Goal: Task Accomplishment & Management: Use online tool/utility

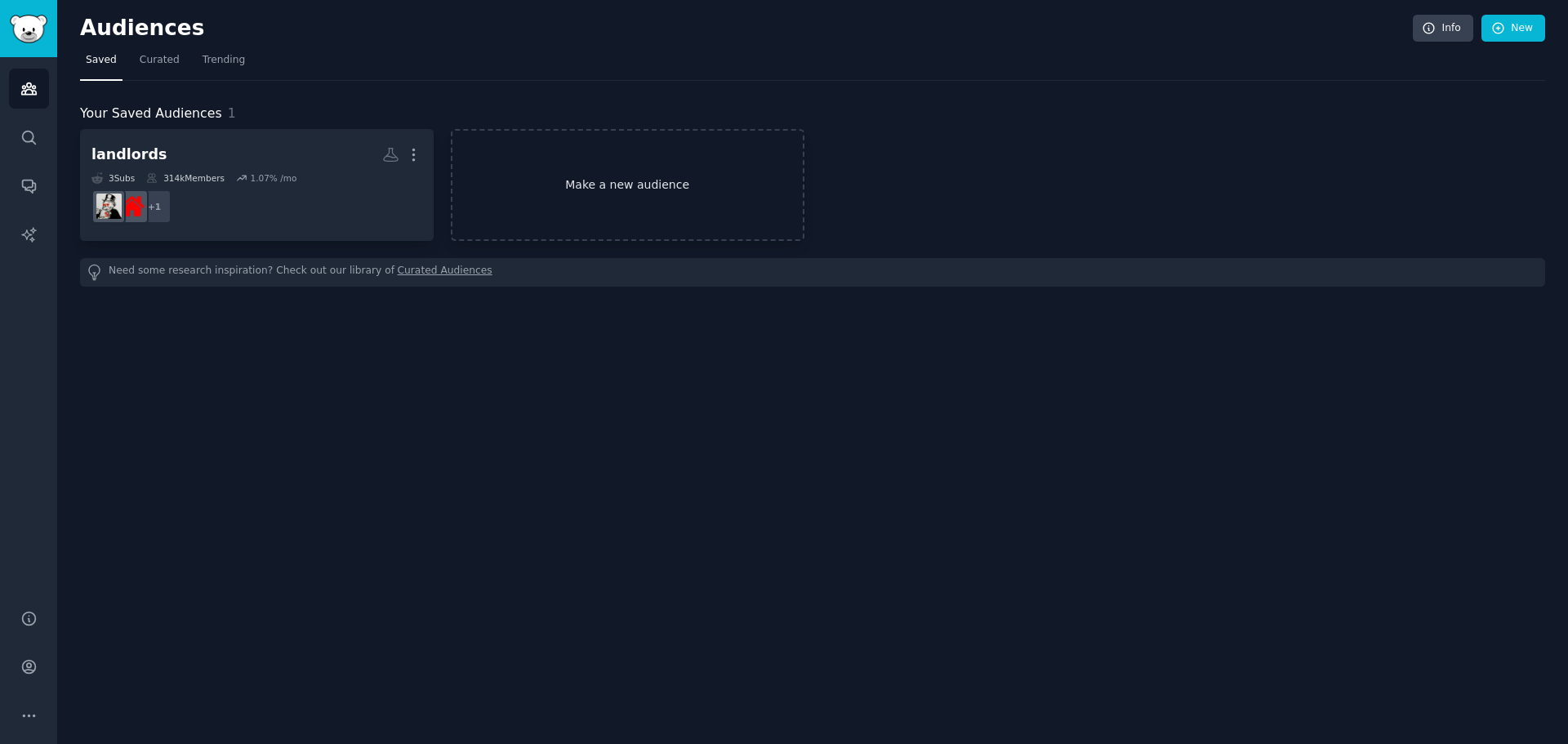
click at [644, 200] on link "Make a new audience" at bounding box center [628, 184] width 354 height 112
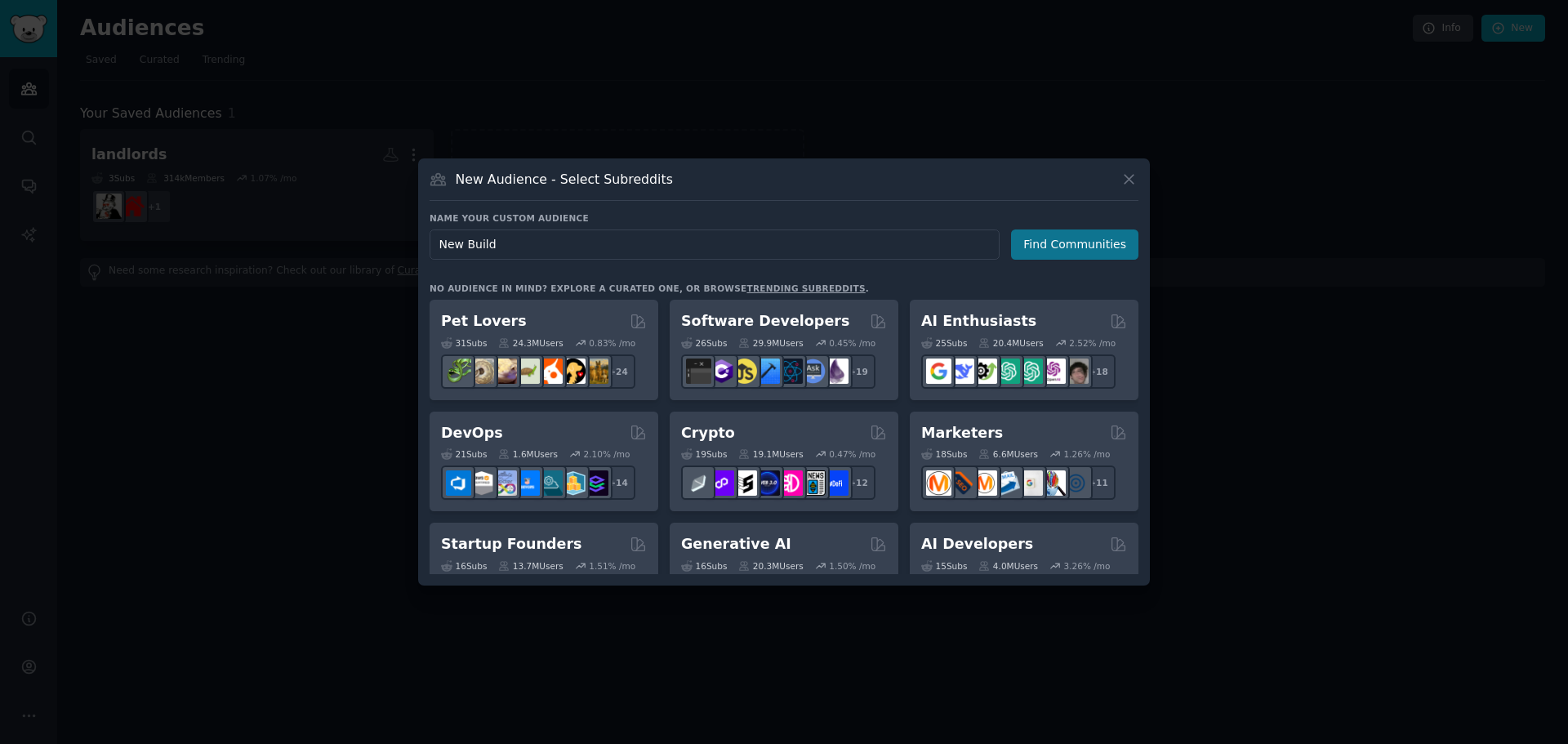
type input "New Build"
click at [1065, 252] on button "Find Communities" at bounding box center [1075, 244] width 128 height 31
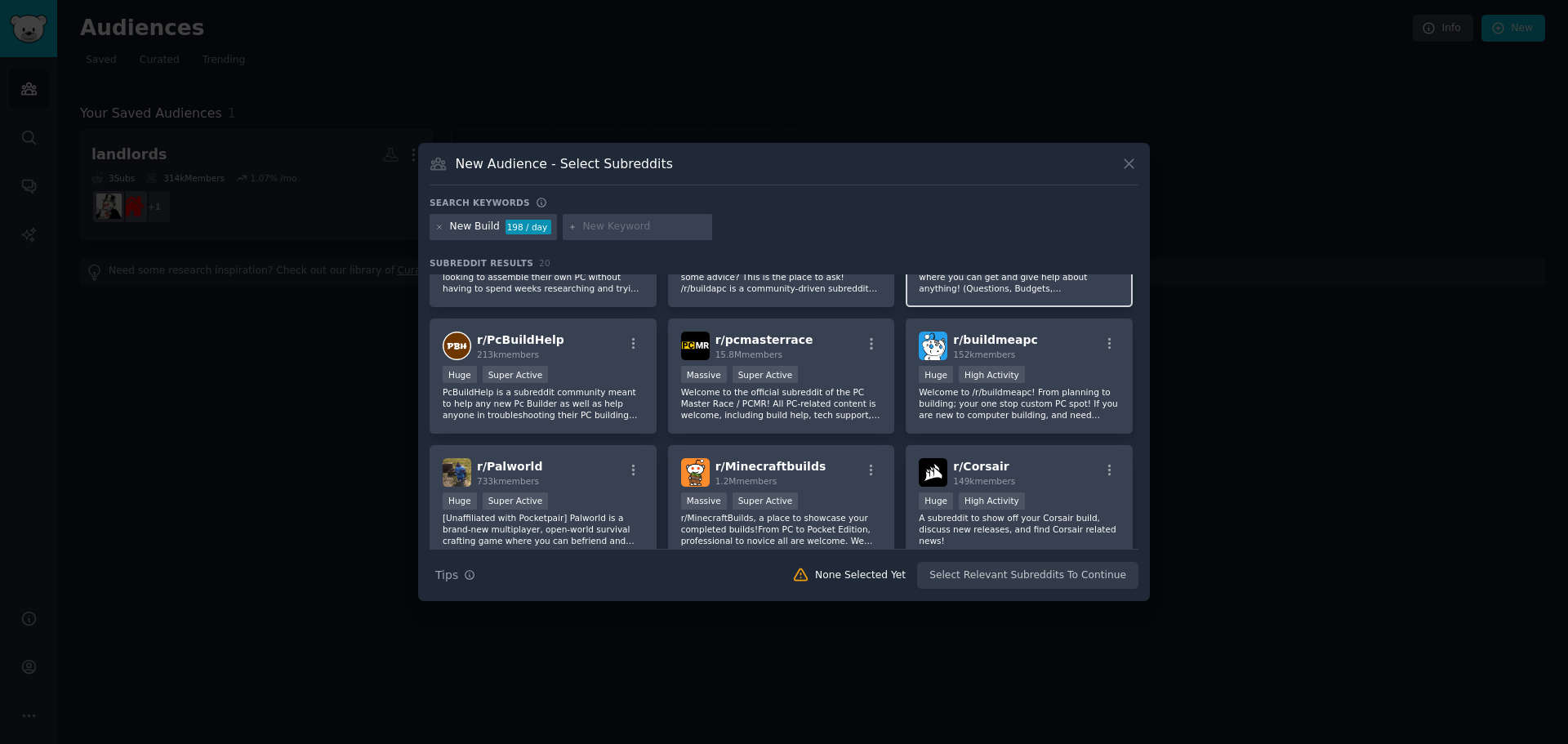
scroll to position [245, 0]
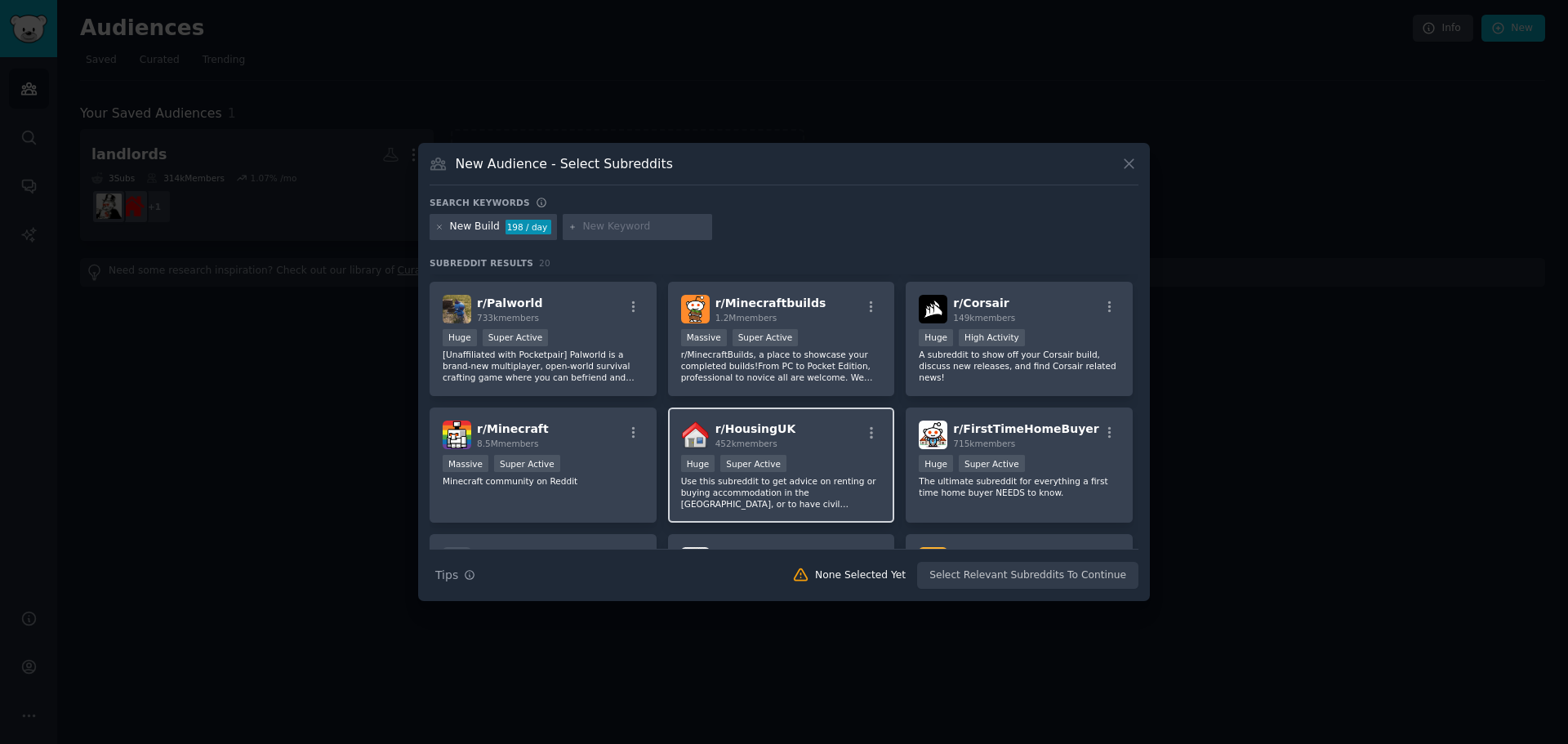
click at [809, 440] on div "r/ HousingUK 452k members" at bounding box center [781, 434] width 201 height 29
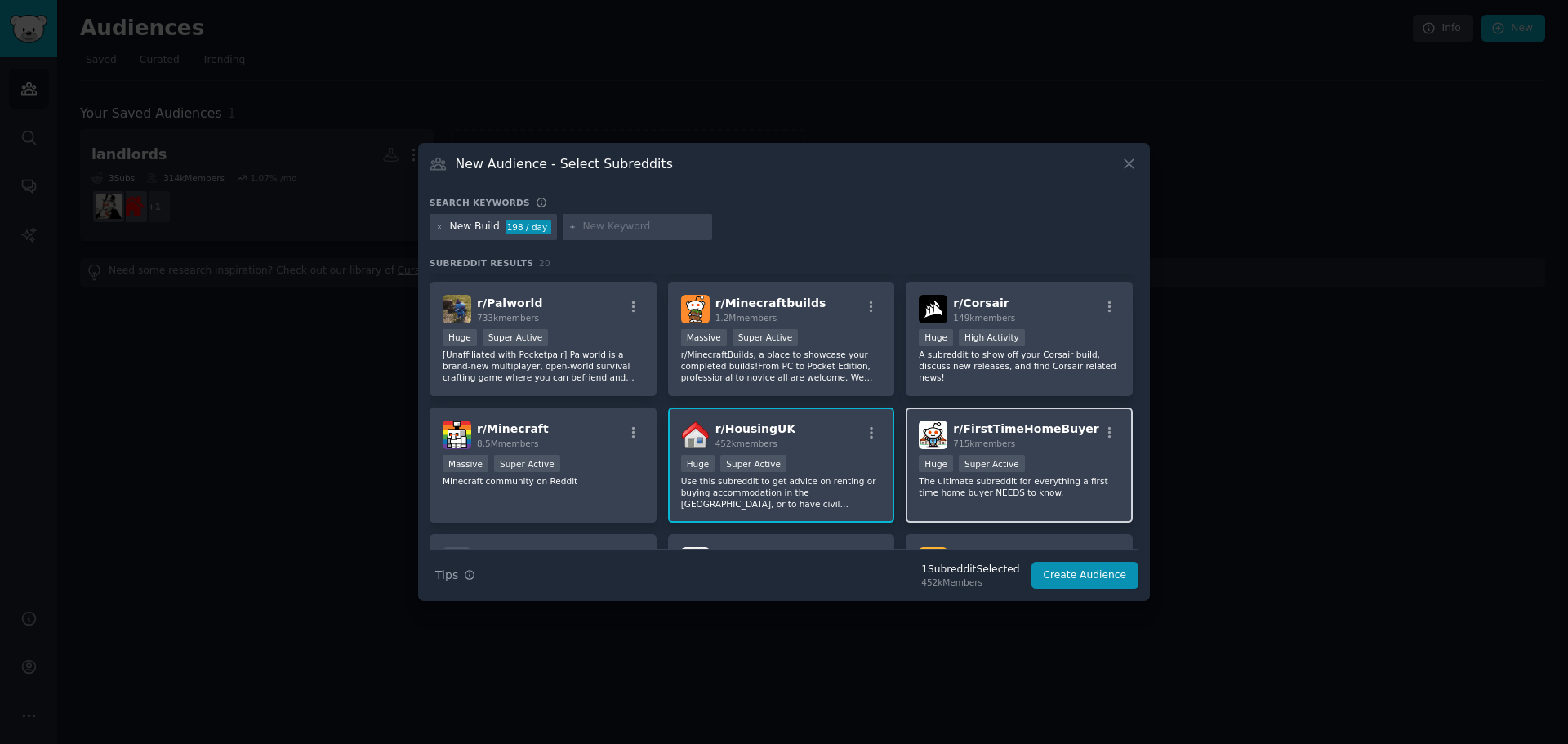
click at [1017, 429] on span "r/ FirstTimeHomeBuyer" at bounding box center [1026, 428] width 145 height 13
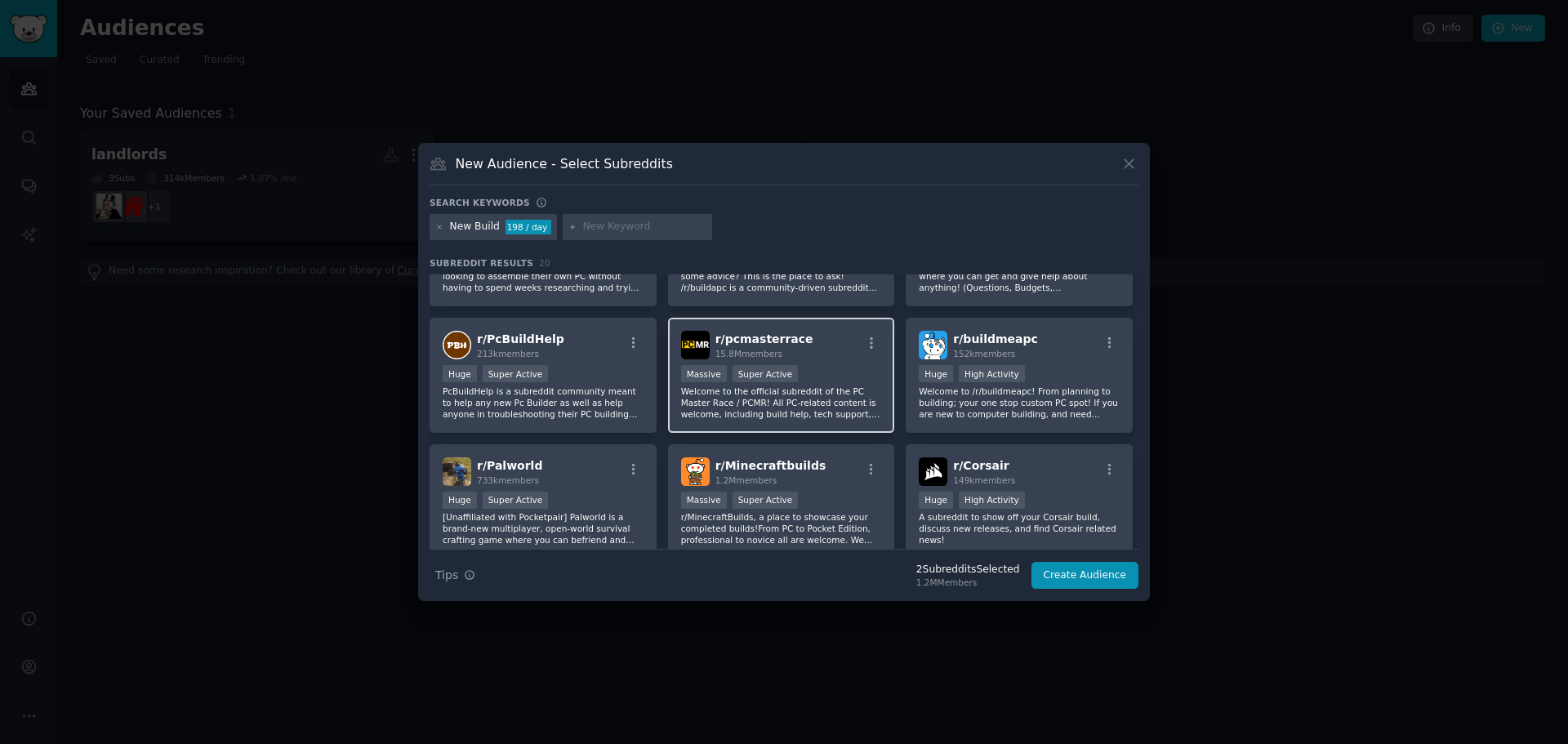
scroll to position [0, 0]
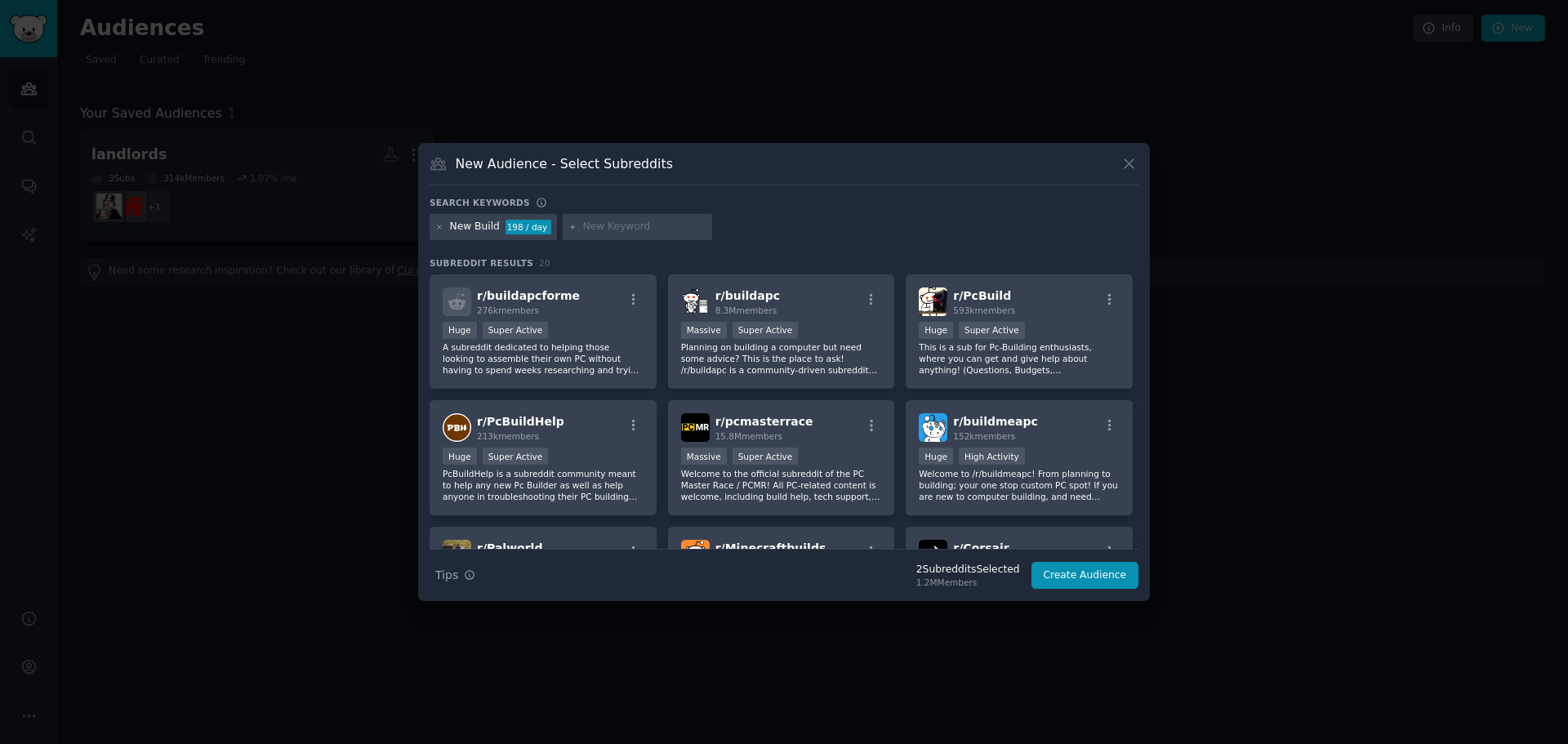
click at [657, 229] on input "text" at bounding box center [644, 227] width 124 height 15
type input "new home"
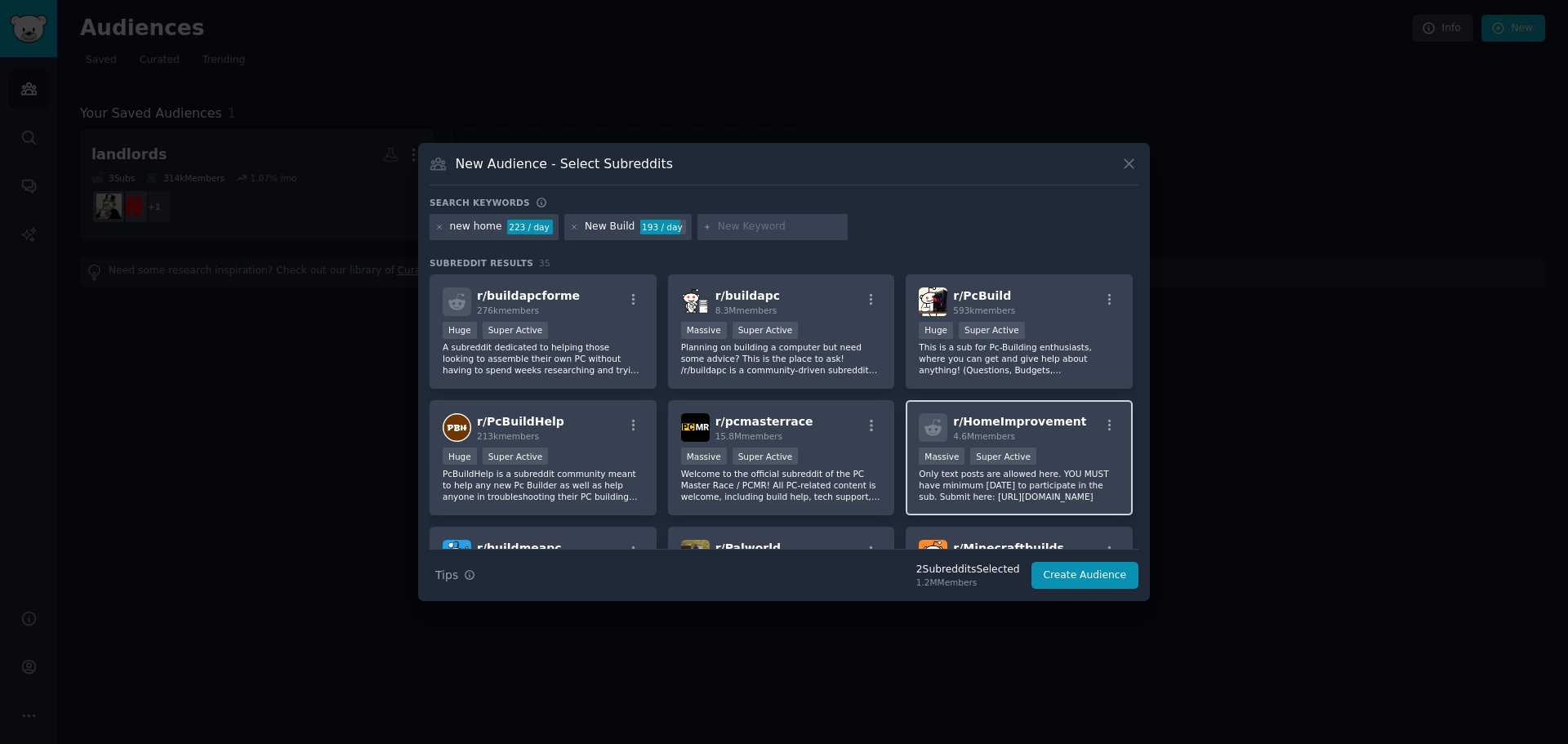
click at [1053, 446] on div "r/ HomeImprovement 4.6M members Massive Super Active Only text posts are allowe…" at bounding box center [1018, 457] width 227 height 115
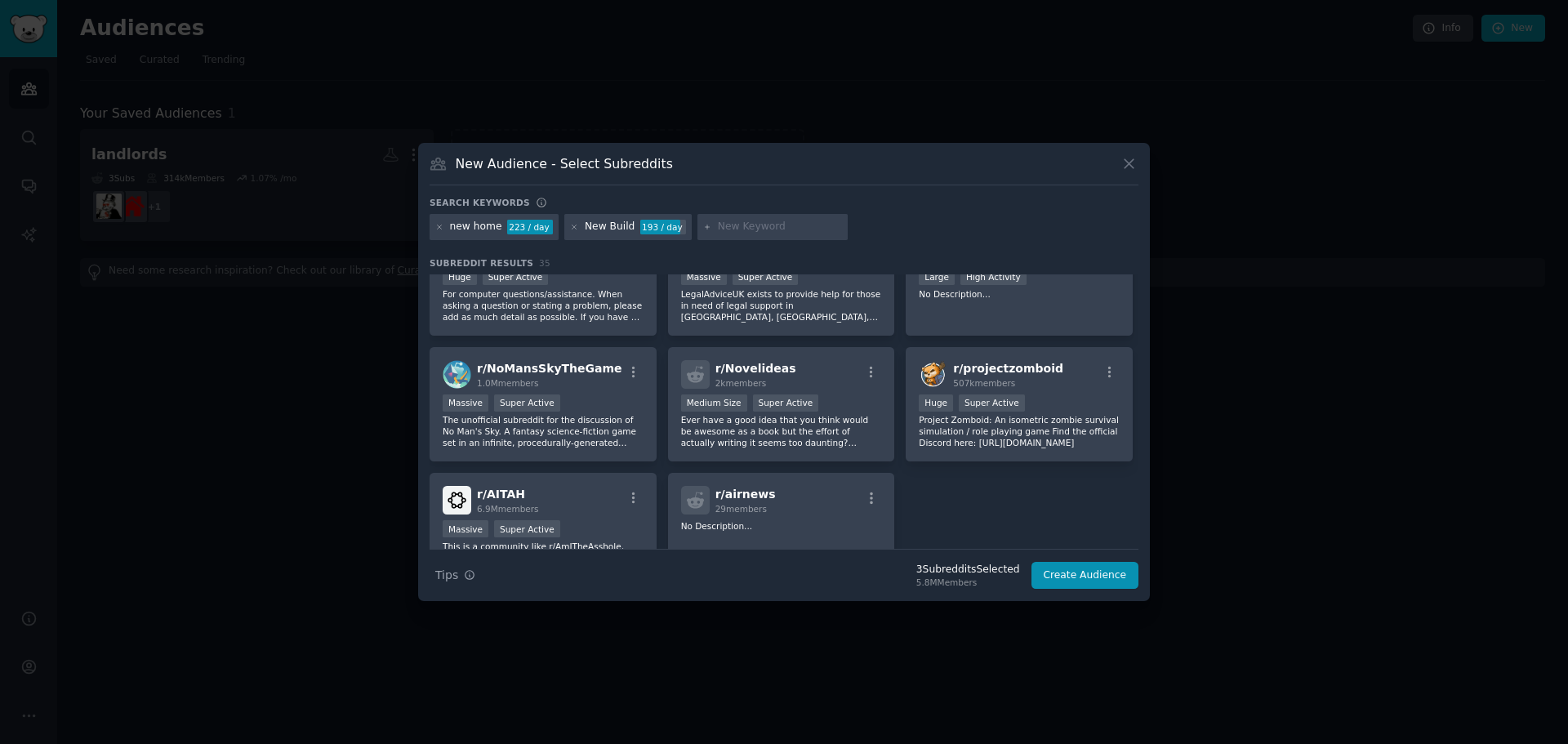
scroll to position [1271, 0]
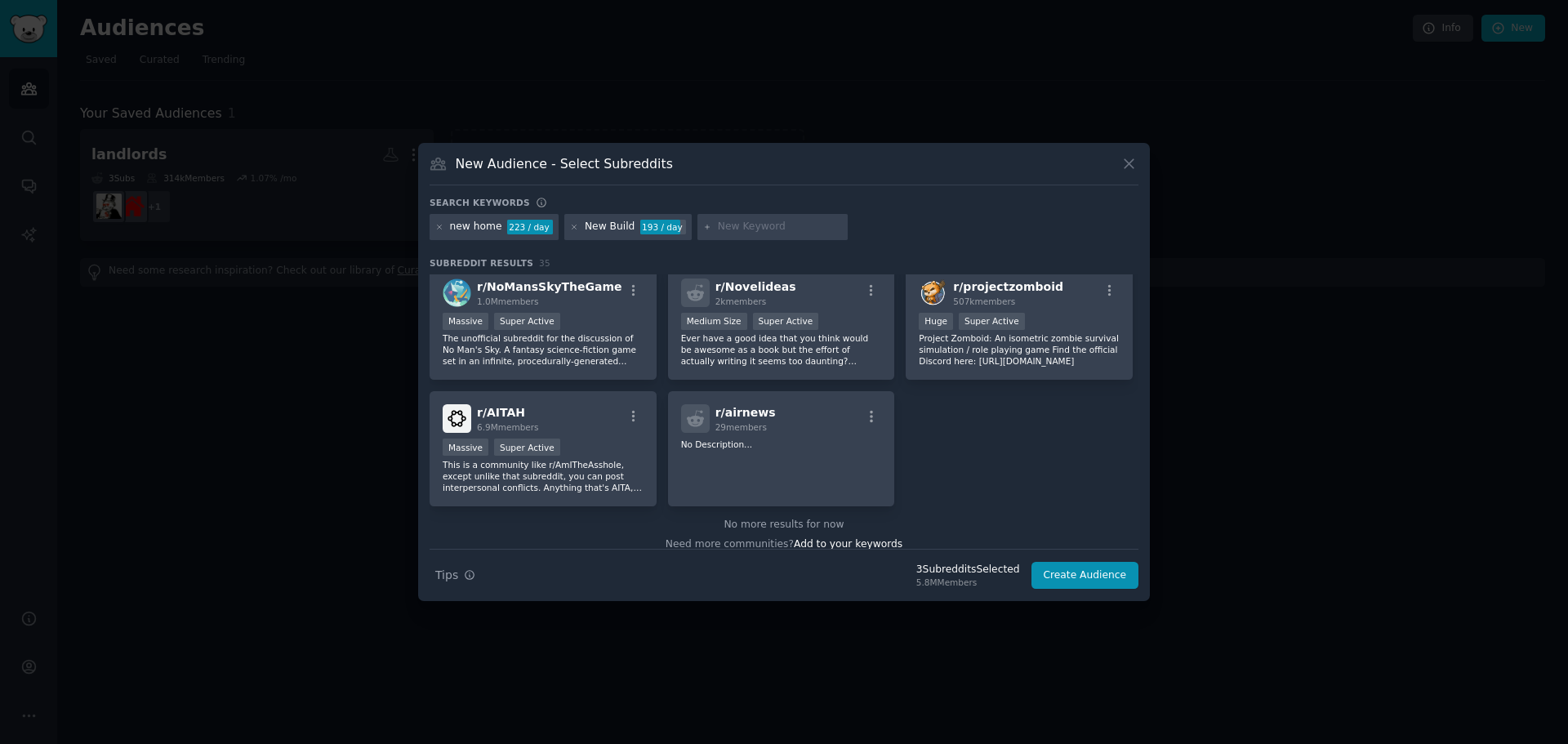
click at [751, 231] on input "text" at bounding box center [780, 227] width 124 height 15
type input "uk home"
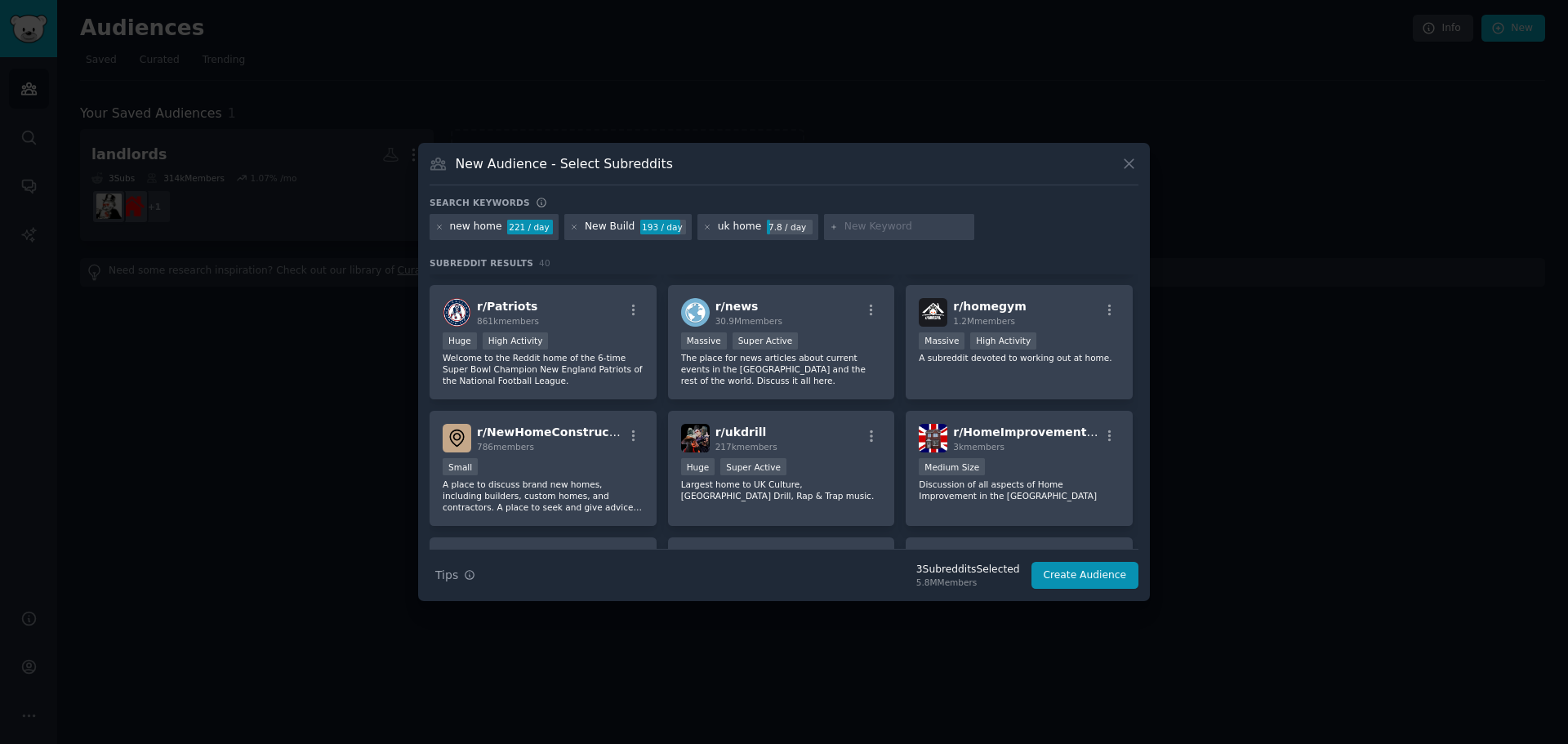
scroll to position [816, 0]
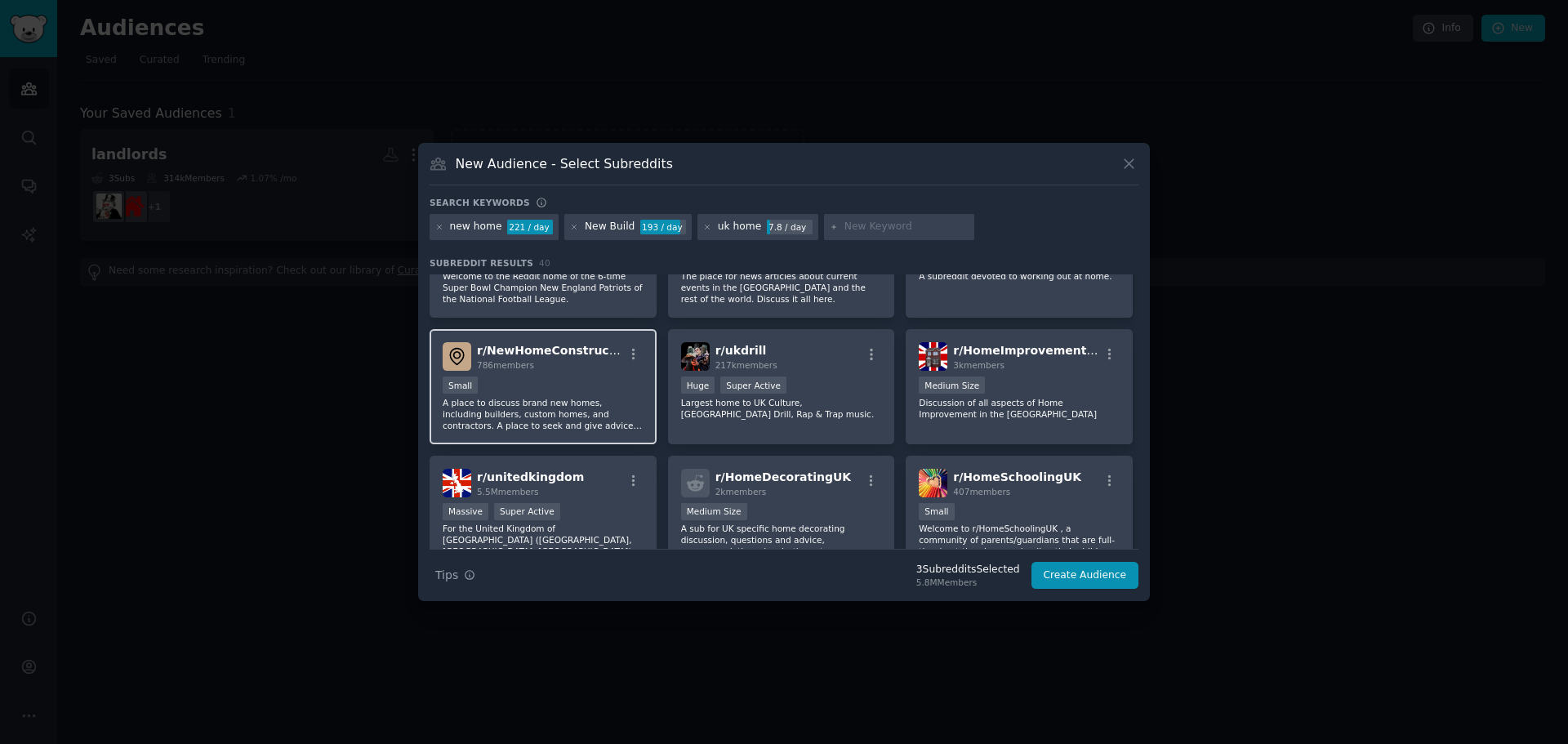
click at [493, 400] on p "A place to discuss brand new homes, including builders, custom homes, and contr…" at bounding box center [542, 414] width 201 height 34
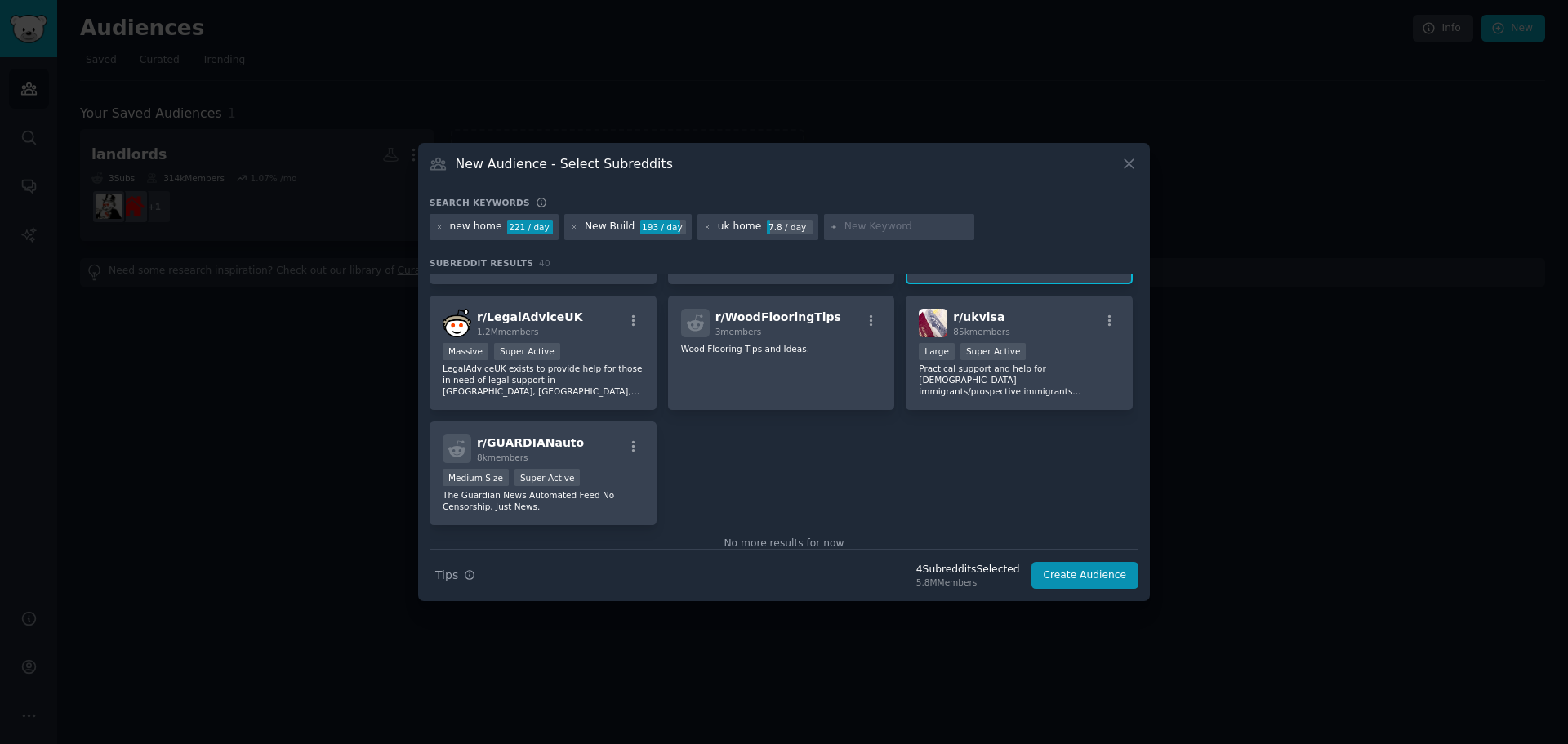
scroll to position [1492, 0]
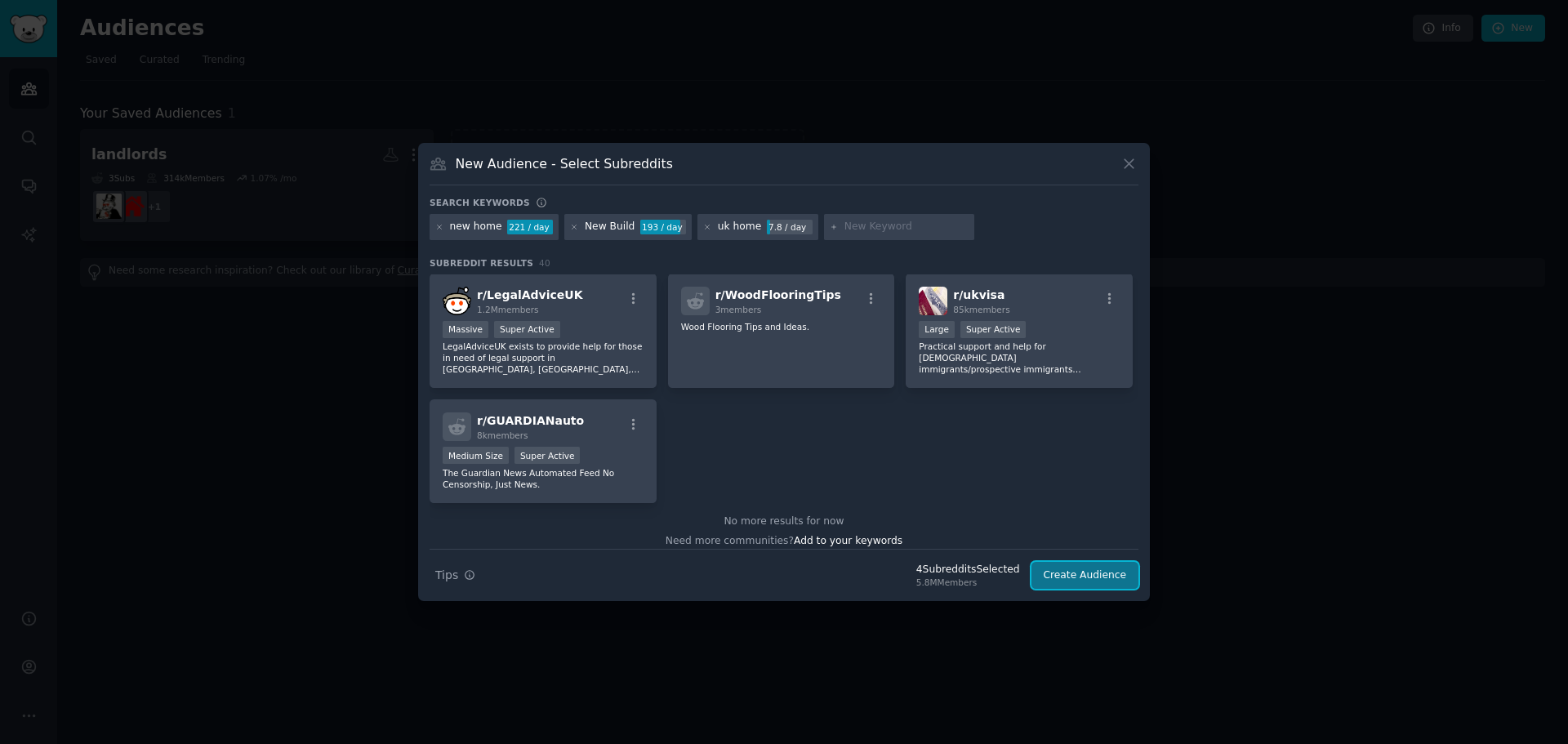
click at [1078, 573] on button "Create Audience" at bounding box center [1085, 576] width 107 height 28
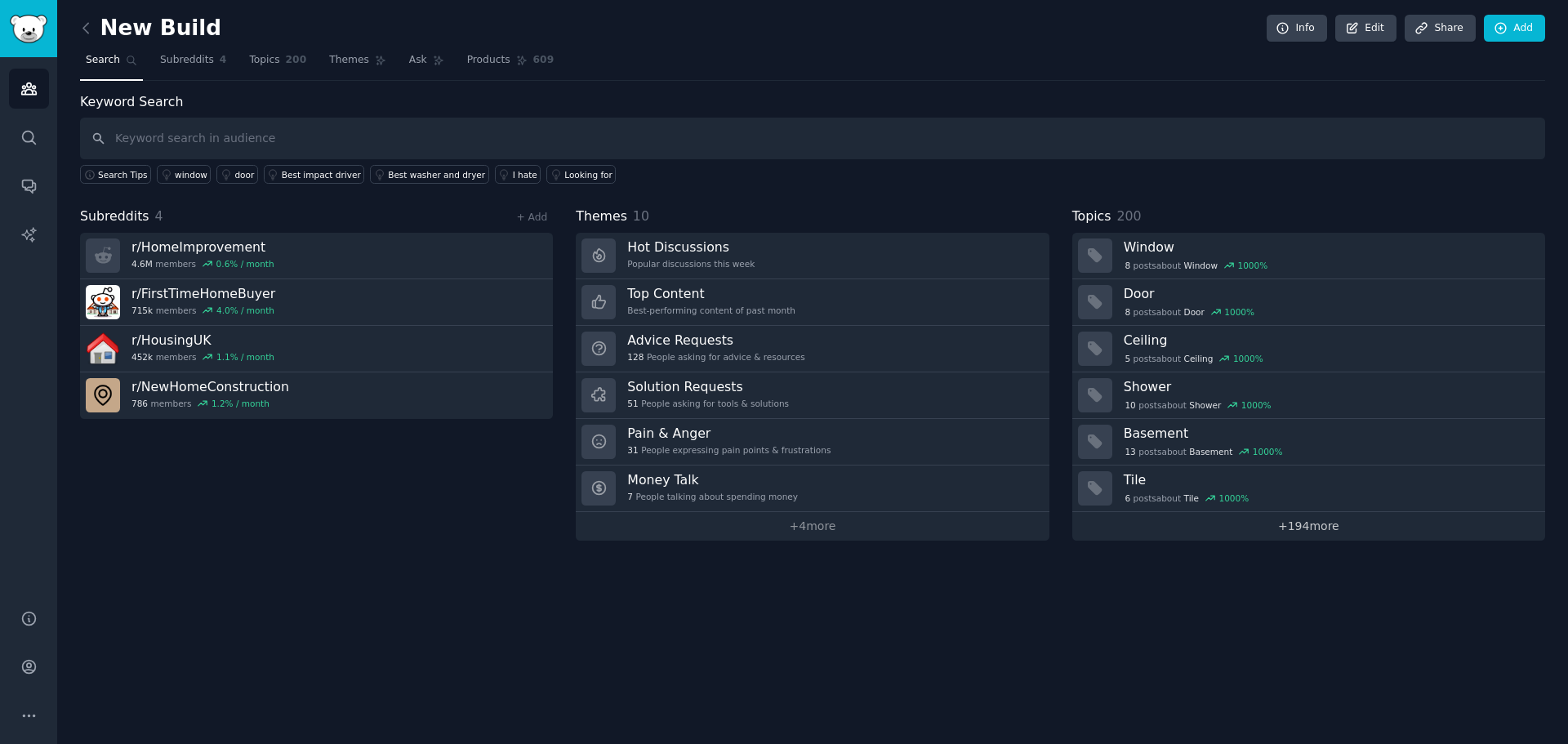
click at [1310, 524] on link "+ 194 more" at bounding box center [1308, 526] width 473 height 29
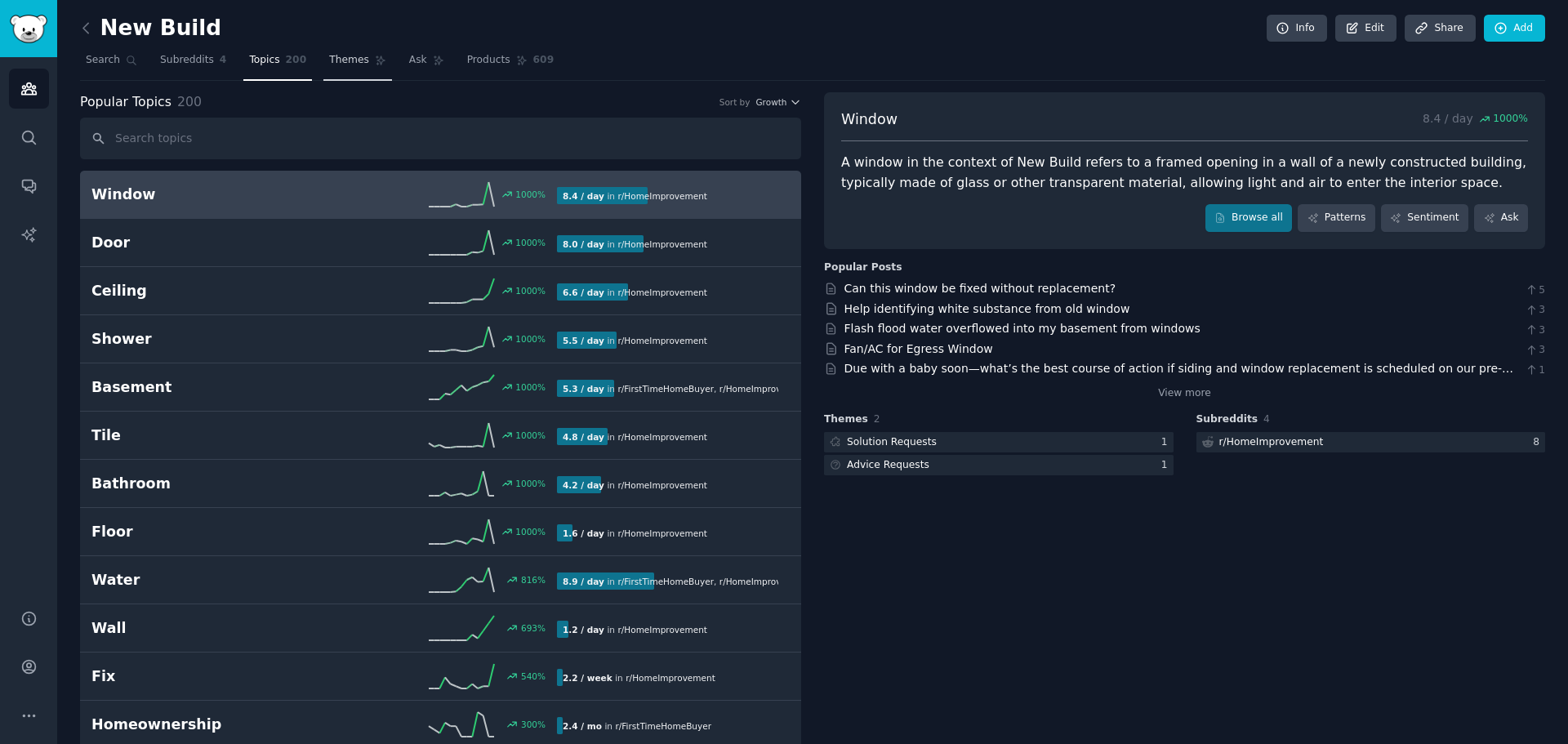
click at [323, 68] on link "Themes" at bounding box center [357, 64] width 68 height 33
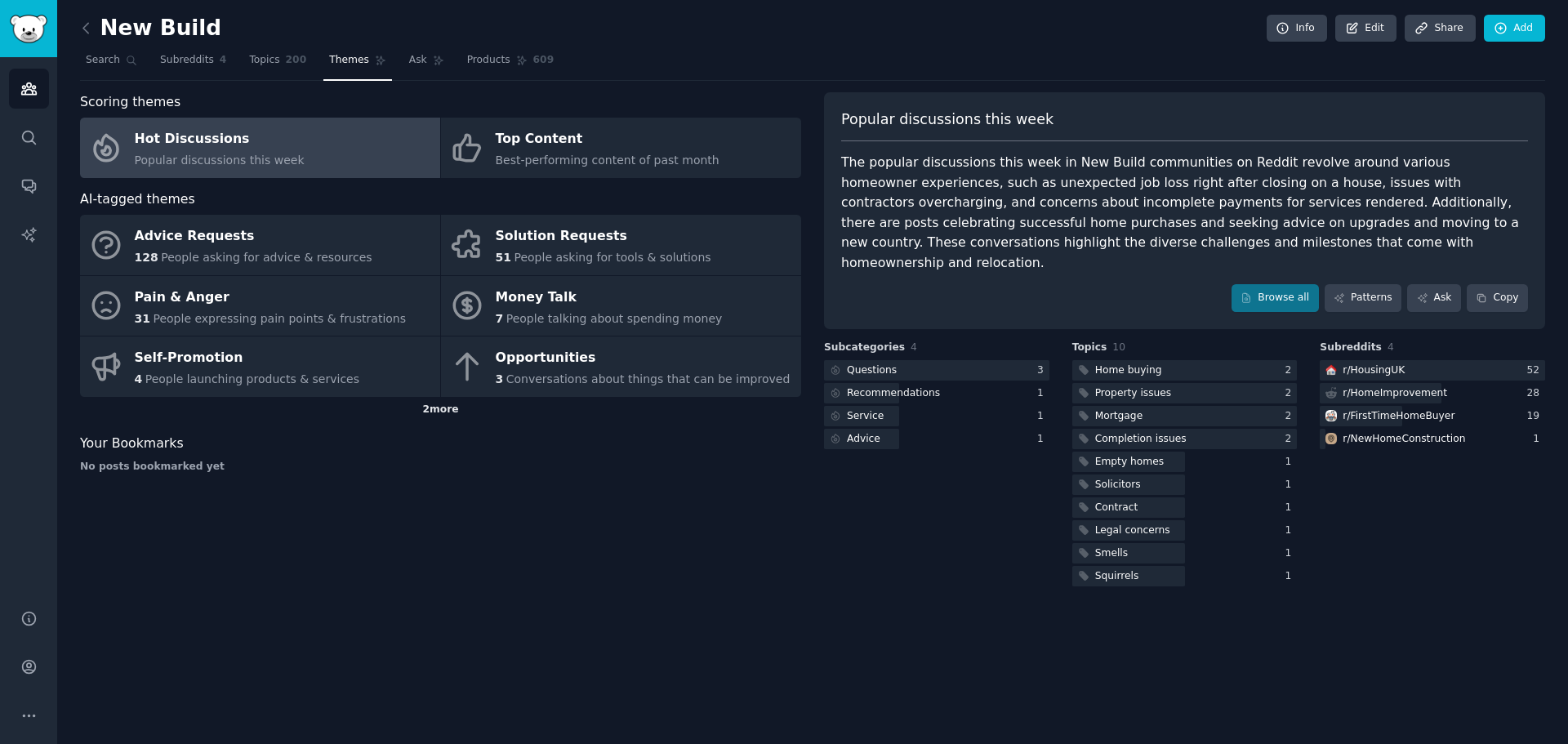
click at [440, 408] on div "2 more" at bounding box center [440, 410] width 721 height 26
